Goal: Task Accomplishment & Management: Manage account settings

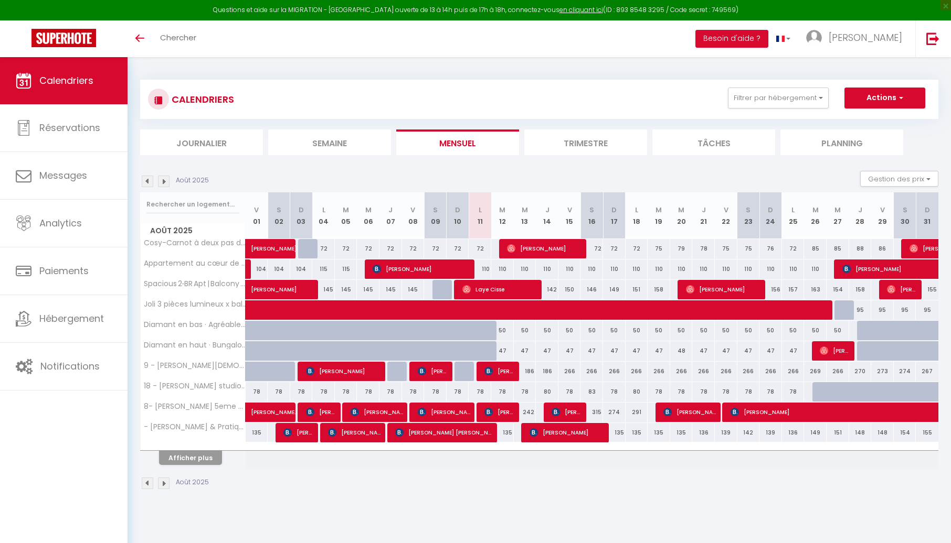
select select
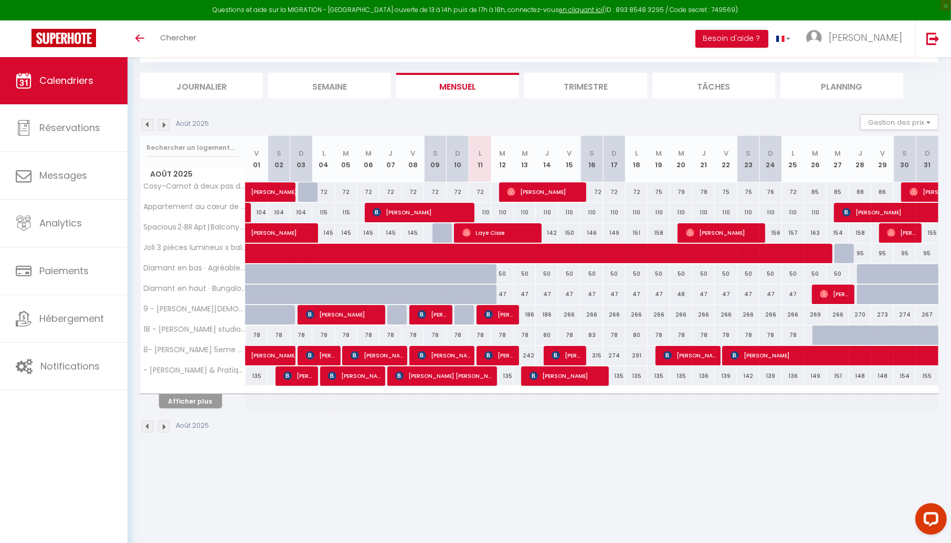
click at [484, 212] on div "110" at bounding box center [479, 212] width 23 height 19
type input "110"
type input "Lun 11 Août 2025"
type input "[DATE]"
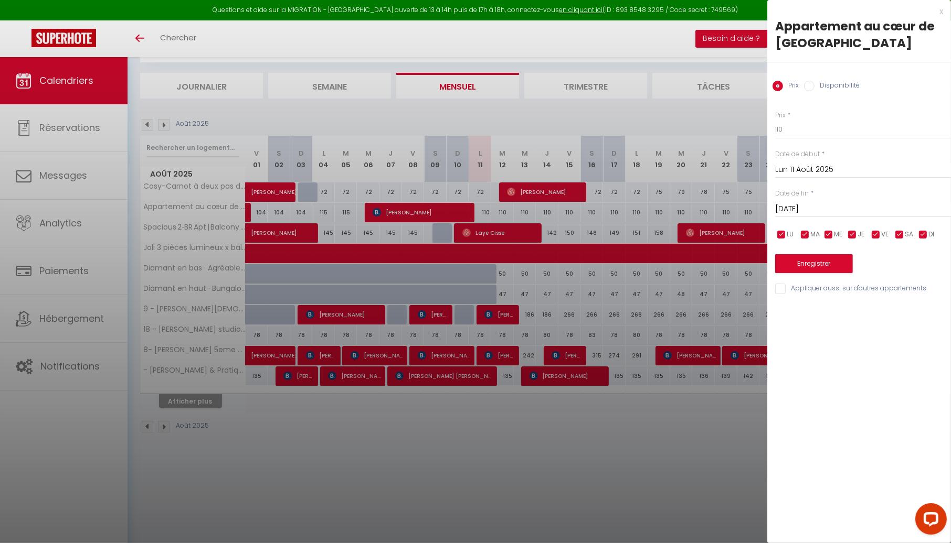
click at [838, 84] on label "Disponibilité" at bounding box center [836, 87] width 45 height 12
click at [814, 84] on input "Disponibilité" at bounding box center [809, 86] width 10 height 10
radio input "true"
radio input "false"
click at [804, 133] on select "Disponible Indisponible" at bounding box center [863, 130] width 176 height 20
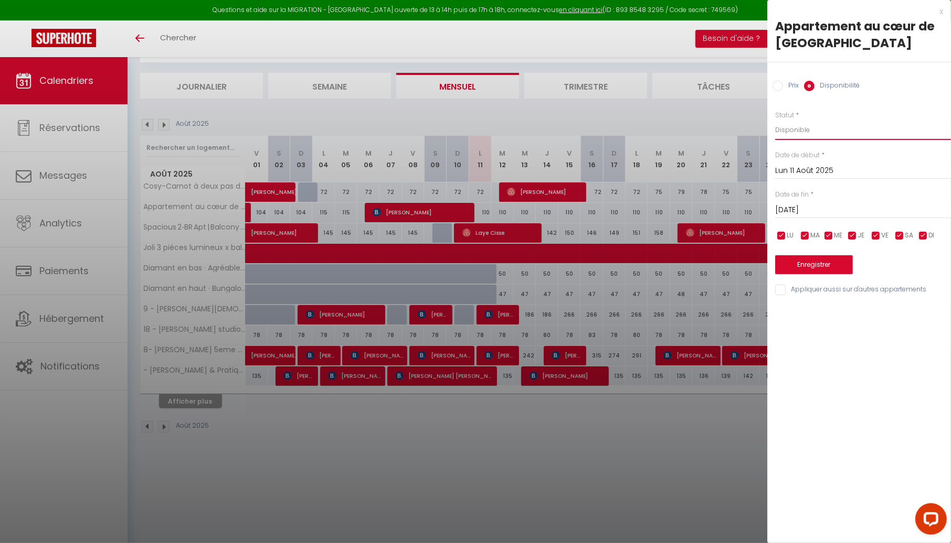
select select "0"
click at [819, 260] on button "Enregistrer" at bounding box center [814, 264] width 78 height 19
